Goal: Information Seeking & Learning: Learn about a topic

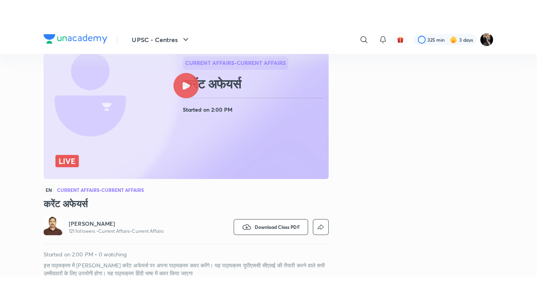
scroll to position [67, 0]
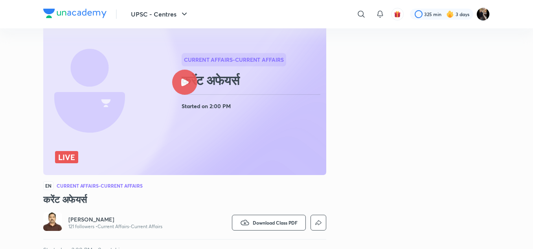
click at [186, 72] on div at bounding box center [184, 82] width 25 height 25
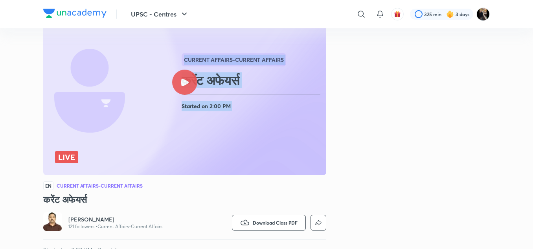
click at [184, 75] on div at bounding box center [184, 82] width 25 height 25
